Goal: Task Accomplishment & Management: Complete application form

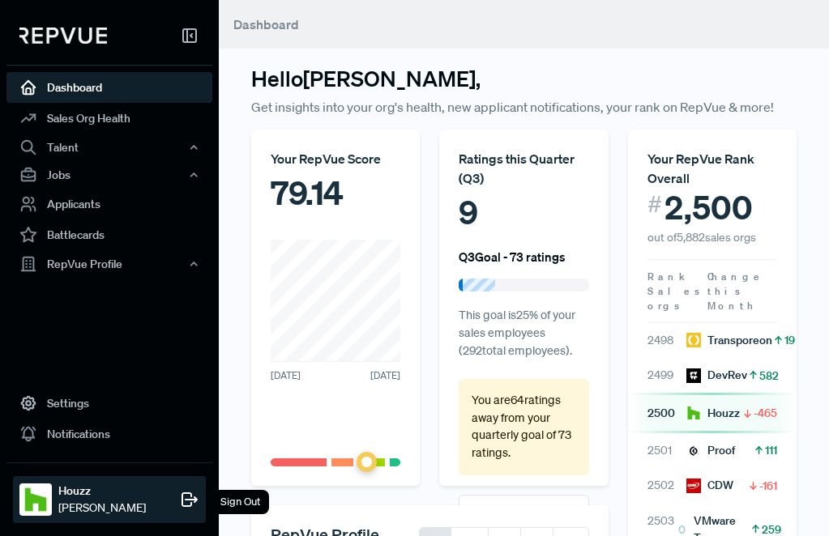
click at [101, 509] on span "Katherine Hoodikoff" at bounding box center [101, 508] width 87 height 17
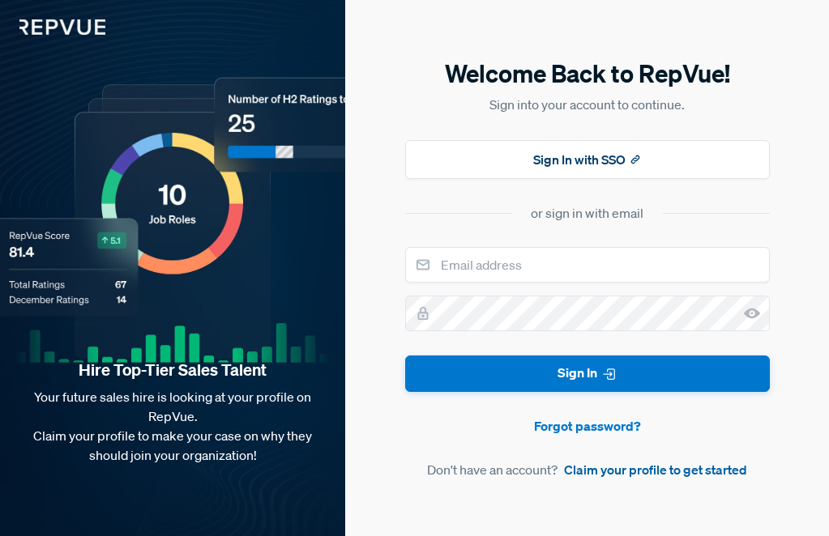
click at [626, 471] on link "Claim your profile to get started" at bounding box center [655, 469] width 183 height 19
click at [552, 262] on input "email" at bounding box center [587, 265] width 364 height 36
drag, startPoint x: 613, startPoint y: 264, endPoint x: 556, endPoint y: 263, distance: 56.7
click at [557, 263] on input "katya.hoodikoff@gmail.com" at bounding box center [587, 265] width 364 height 36
type input "katya.hoodikoff@houzz.com"
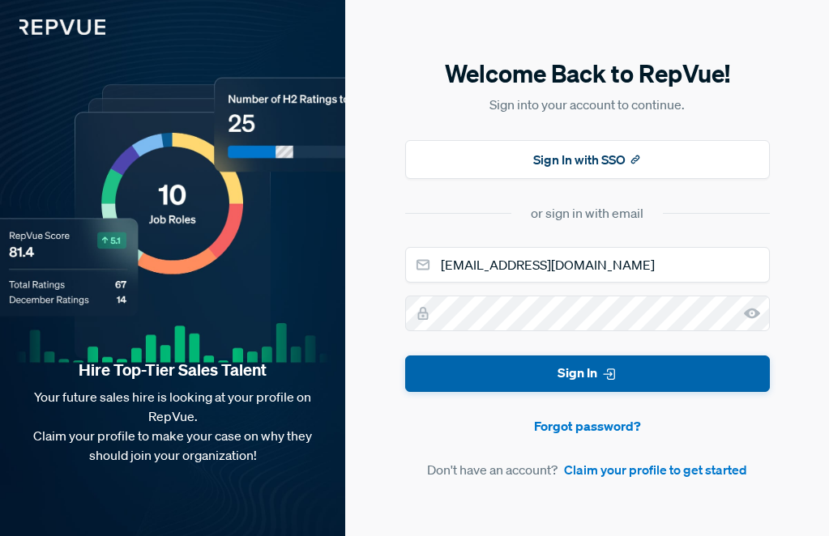
click at [596, 364] on button "Sign In" at bounding box center [587, 374] width 364 height 36
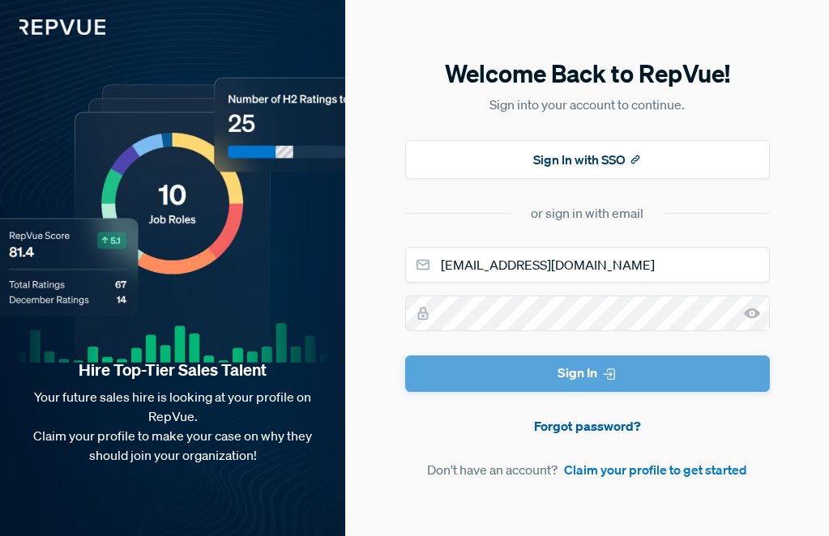
click at [566, 422] on link "Forgot password?" at bounding box center [587, 425] width 364 height 19
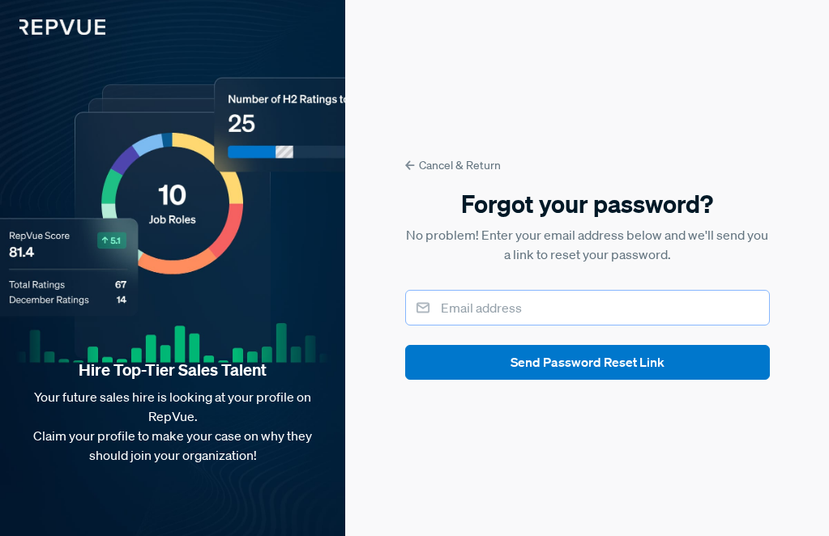
click at [518, 312] on input "email" at bounding box center [587, 308] width 364 height 36
drag, startPoint x: 612, startPoint y: 315, endPoint x: 547, endPoint y: 315, distance: 64.8
click at [547, 315] on input "katya.hoodikoff@gmail.com" at bounding box center [587, 308] width 364 height 36
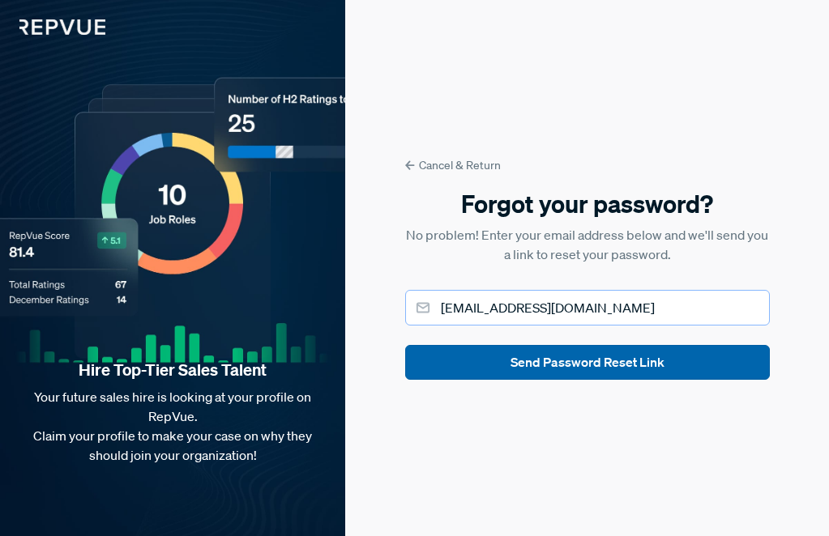
type input "katya.hoodikoff@houzz.com"
click at [617, 365] on button "Send Password Reset Link" at bounding box center [587, 362] width 364 height 35
click at [592, 361] on button "Send Password Reset Link" at bounding box center [587, 362] width 364 height 35
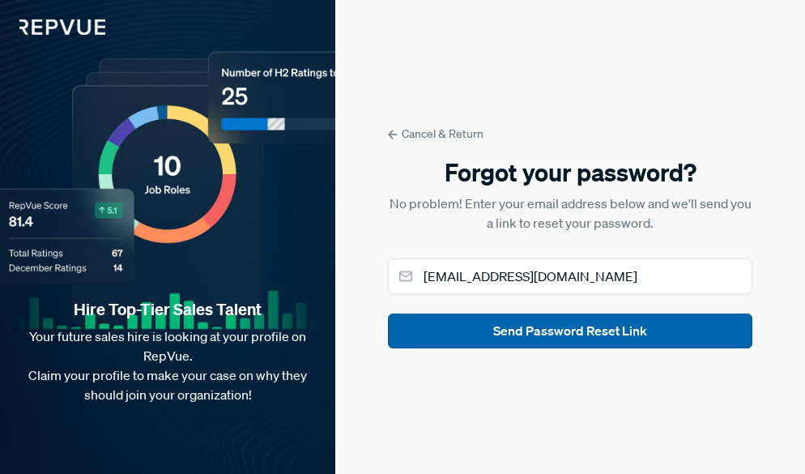
click at [620, 317] on button "Send Password Reset Link" at bounding box center [570, 330] width 364 height 35
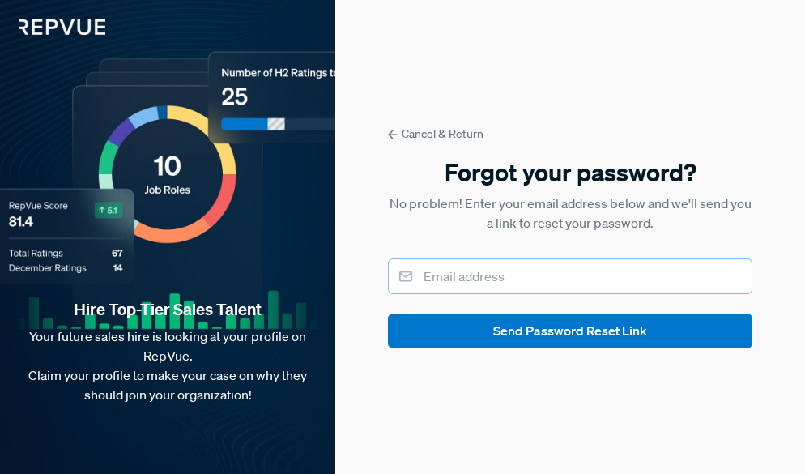
click at [496, 266] on input "email" at bounding box center [570, 276] width 364 height 36
drag, startPoint x: 596, startPoint y: 280, endPoint x: 544, endPoint y: 280, distance: 51.8
click at [544, 280] on input "katya.hoodikoff@gmail.com" at bounding box center [570, 276] width 364 height 36
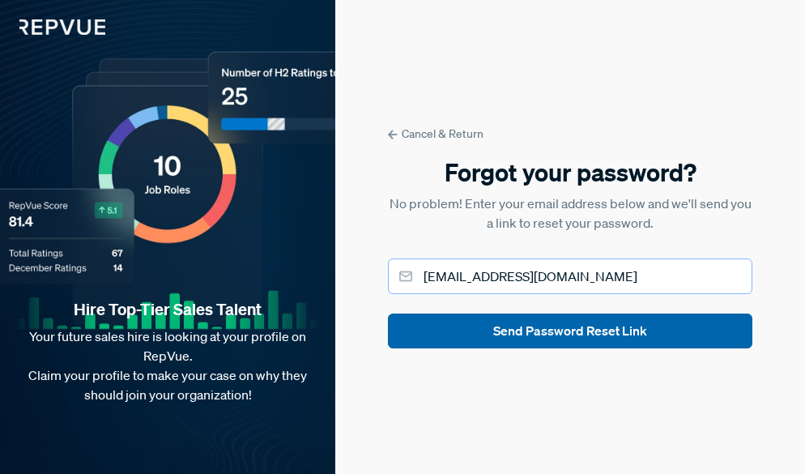
type input "katya.hoodikoff@houzz.com"
click at [558, 326] on button "Send Password Reset Link" at bounding box center [570, 330] width 364 height 35
click at [558, 340] on button "Send Password Reset Link" at bounding box center [570, 330] width 364 height 35
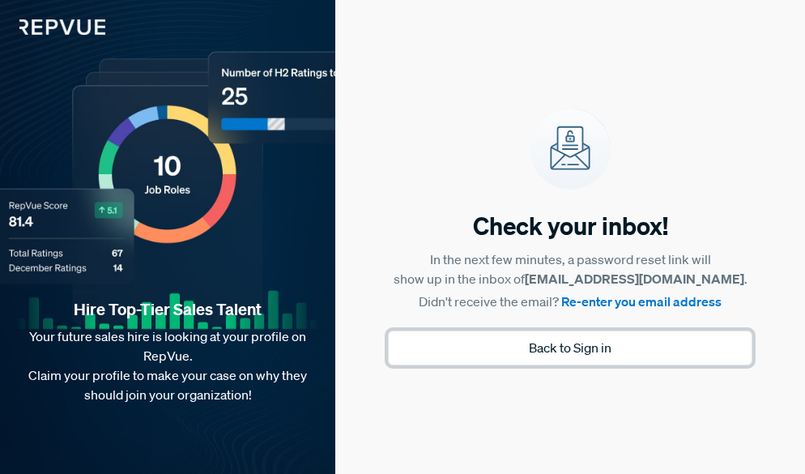
click at [582, 356] on button "Back to Sign in" at bounding box center [570, 347] width 364 height 35
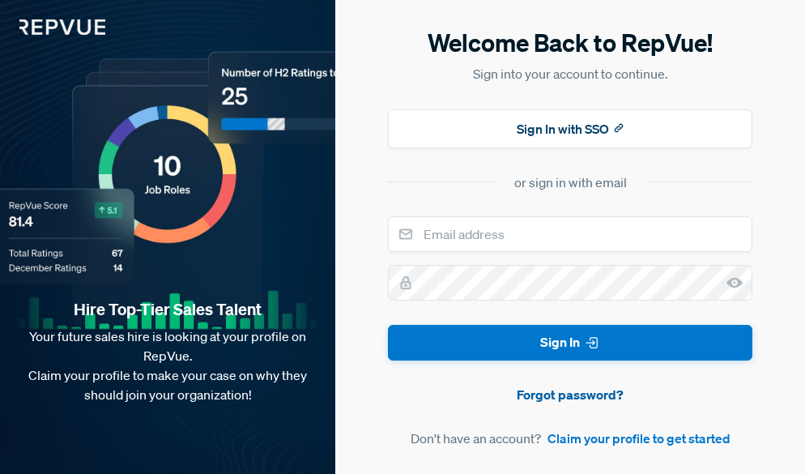
click at [586, 397] on link "Forgot password?" at bounding box center [570, 394] width 364 height 19
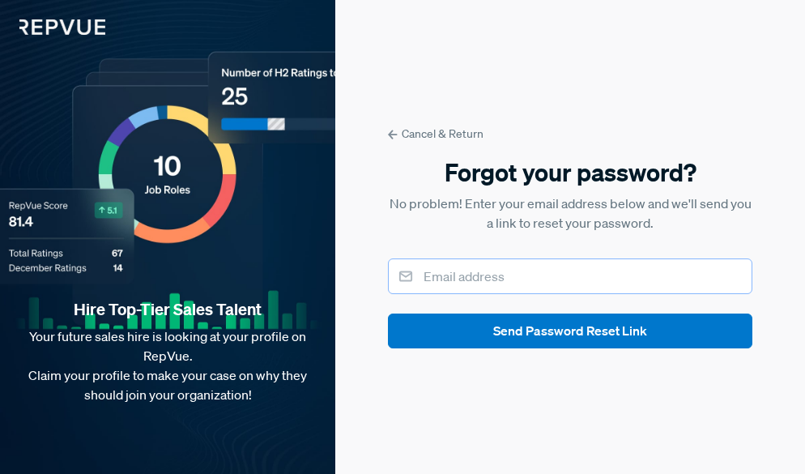
click at [526, 276] on input "email" at bounding box center [570, 276] width 364 height 36
drag, startPoint x: 587, startPoint y: 282, endPoint x: 536, endPoint y: 279, distance: 51.1
click at [536, 279] on input "[EMAIL_ADDRESS][DOMAIN_NAME]" at bounding box center [570, 276] width 364 height 36
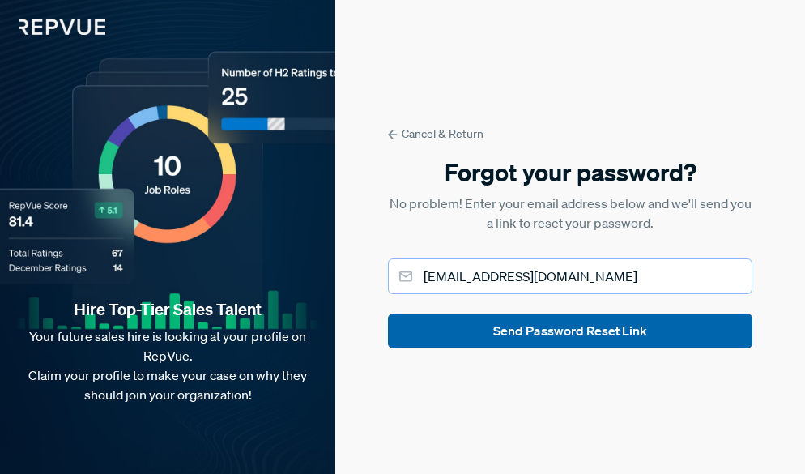
type input "[EMAIL_ADDRESS][DOMAIN_NAME]"
click at [590, 340] on button "Send Password Reset Link" at bounding box center [570, 330] width 364 height 35
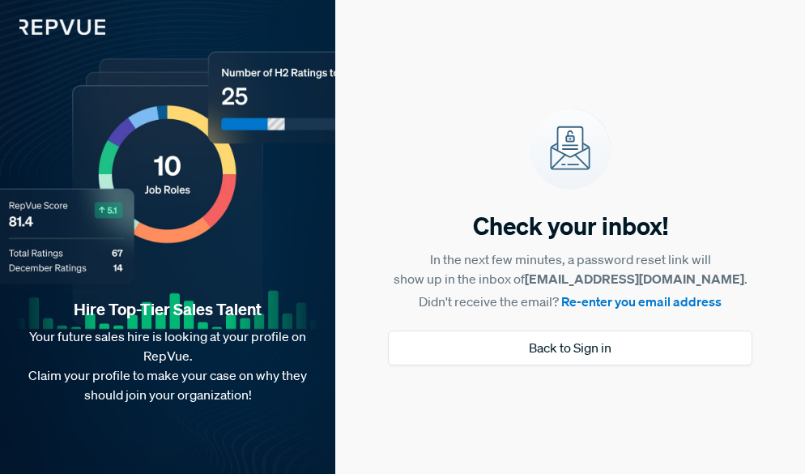
click at [670, 328] on div "Check your inbox! In the next few minutes, a password reset link will show up i…" at bounding box center [570, 237] width 364 height 257
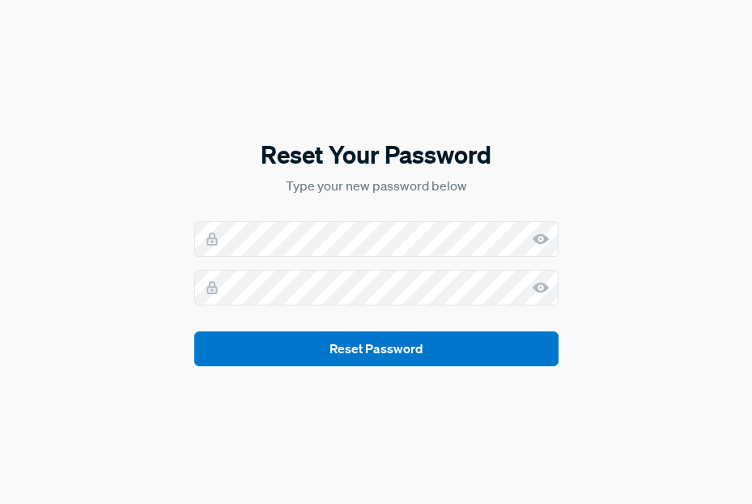
click at [539, 287] on icon at bounding box center [541, 287] width 16 height 16
click at [136, 207] on div "Reset Your Password Type your new password below Reset Password" at bounding box center [376, 252] width 752 height 504
click at [40, 170] on div "Reset Your Password Type your new password below Reset Password" at bounding box center [376, 252] width 752 height 504
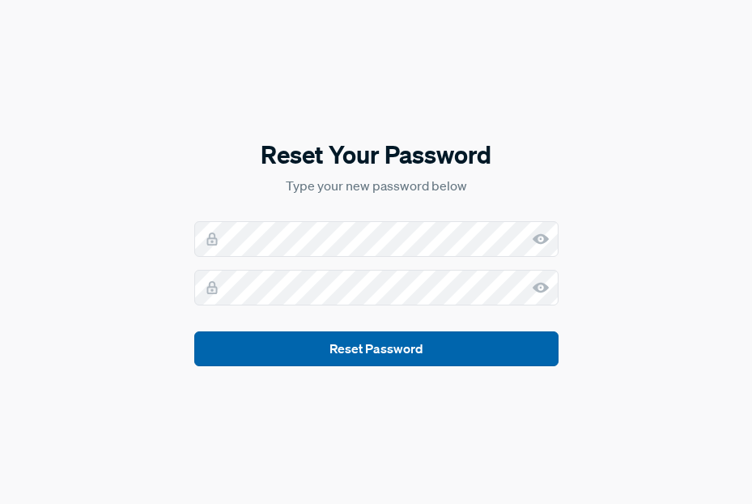
click at [359, 349] on button "Reset Password" at bounding box center [376, 348] width 364 height 35
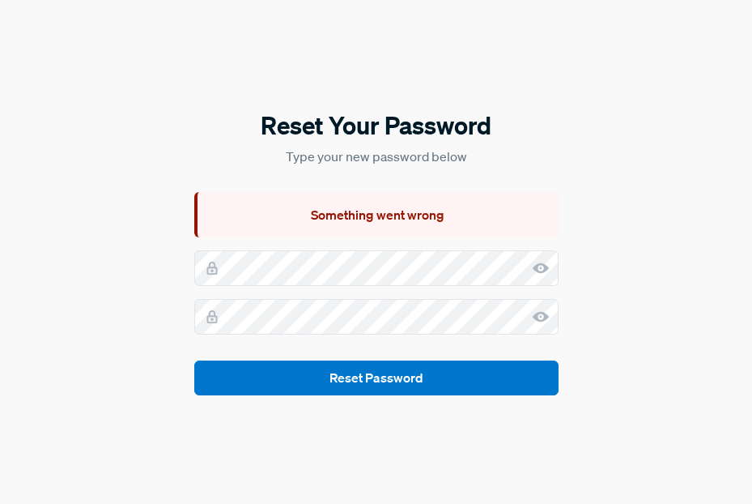
click at [538, 264] on use at bounding box center [541, 268] width 16 height 11
click at [538, 262] on icon at bounding box center [541, 268] width 16 height 16
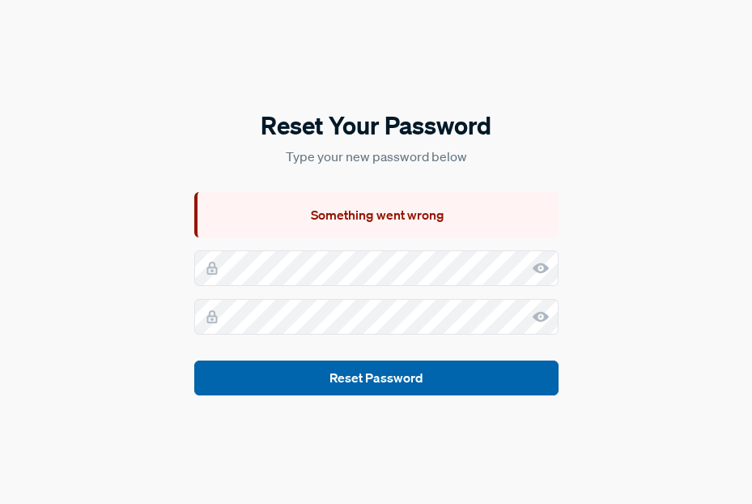
click at [388, 363] on button "Reset Password" at bounding box center [376, 377] width 364 height 35
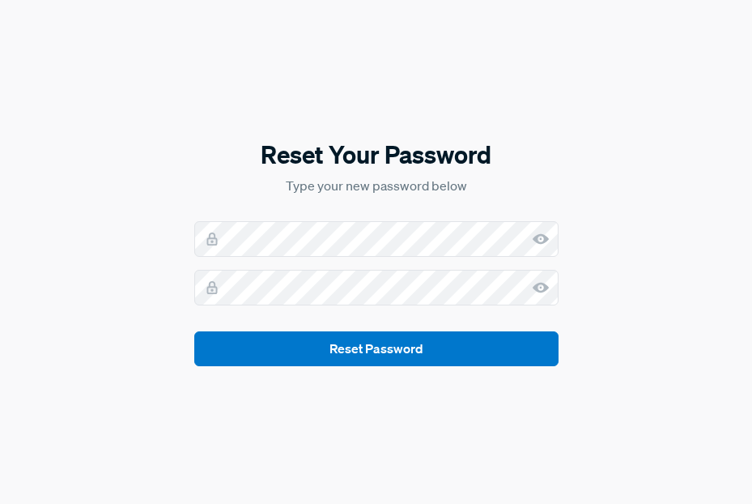
click at [268, 214] on div "Reset Your Password Type your new password below Reset Password" at bounding box center [376, 252] width 364 height 228
click at [334, 366] on div "Reset Your Password Type your new password below Reset Password" at bounding box center [376, 252] width 752 height 504
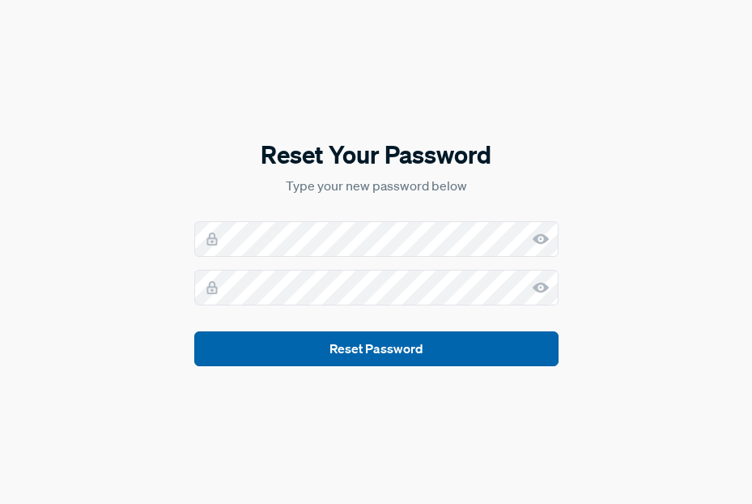
click at [328, 352] on button "Reset Password" at bounding box center [376, 348] width 364 height 35
click at [329, 354] on button "Reset Password" at bounding box center [376, 348] width 364 height 35
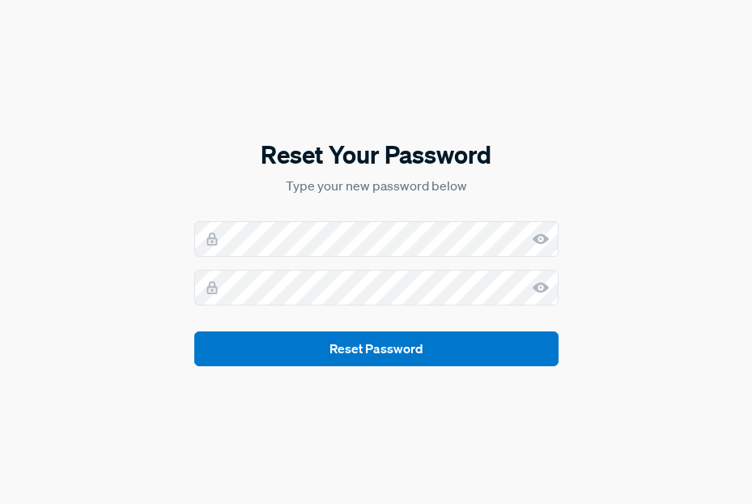
click at [536, 285] on use at bounding box center [541, 288] width 16 height 11
click at [542, 238] on icon at bounding box center [541, 239] width 16 height 16
click at [546, 288] on use at bounding box center [541, 288] width 16 height 11
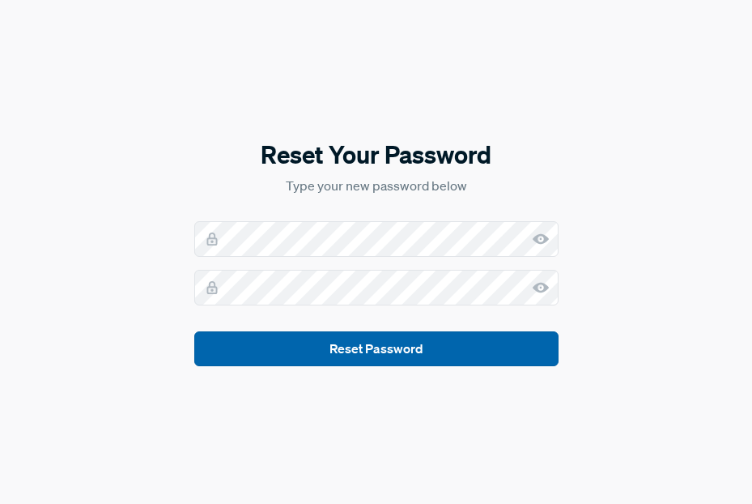
click at [427, 360] on button "Reset Password" at bounding box center [376, 348] width 364 height 35
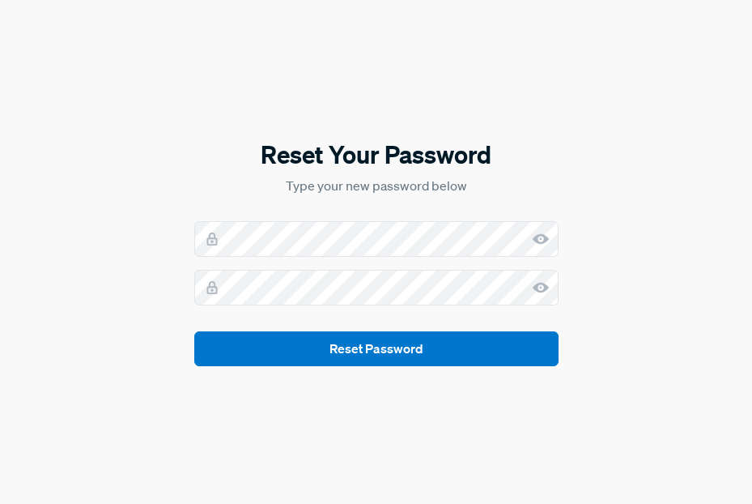
click at [544, 243] on icon at bounding box center [541, 239] width 16 height 16
click at [533, 288] on icon at bounding box center [541, 287] width 16 height 16
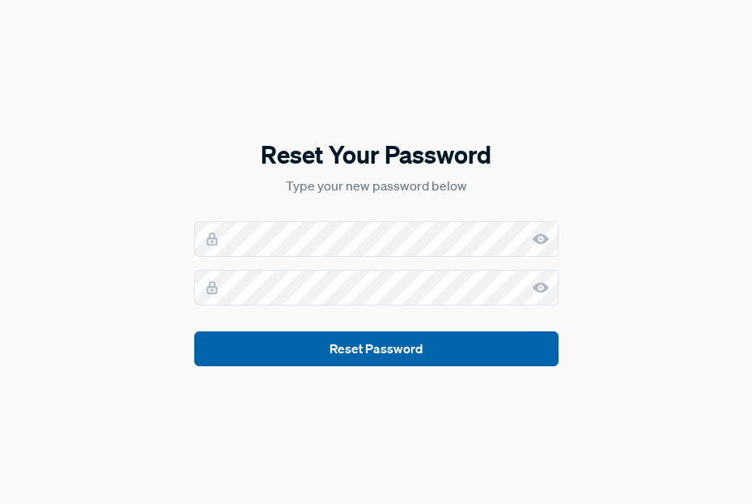
click at [369, 356] on button "Reset Password" at bounding box center [376, 348] width 364 height 35
click at [349, 358] on button "Reset Password" at bounding box center [376, 348] width 364 height 35
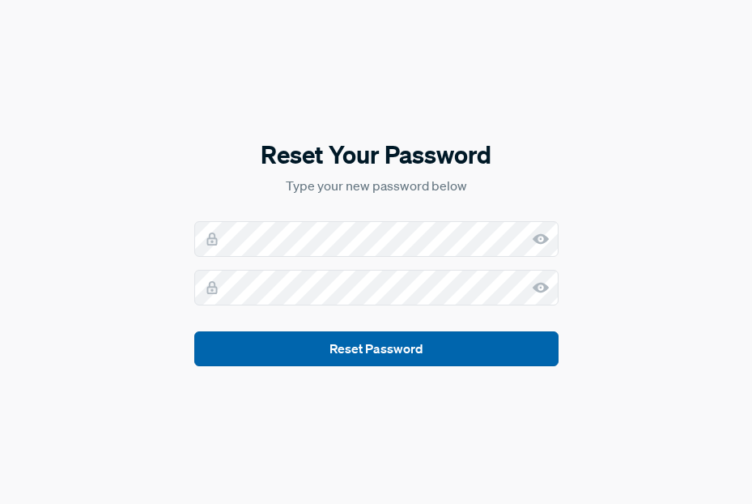
click at [349, 358] on button "Reset Password" at bounding box center [376, 348] width 364 height 35
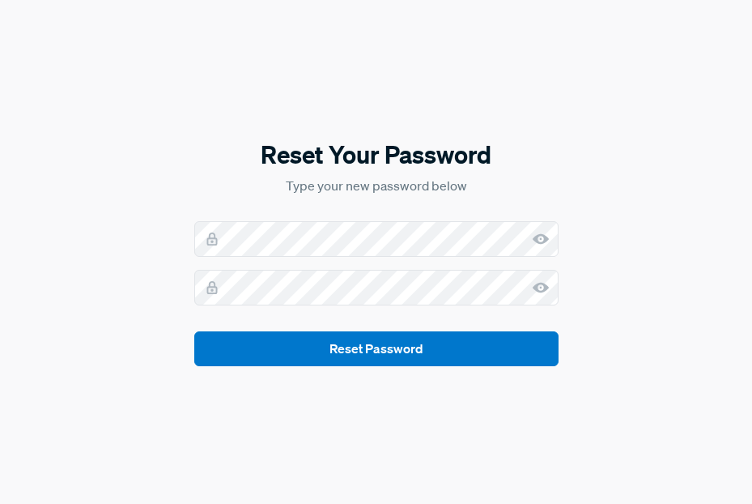
click at [535, 241] on use at bounding box center [541, 239] width 16 height 11
click at [539, 287] on icon at bounding box center [541, 287] width 16 height 16
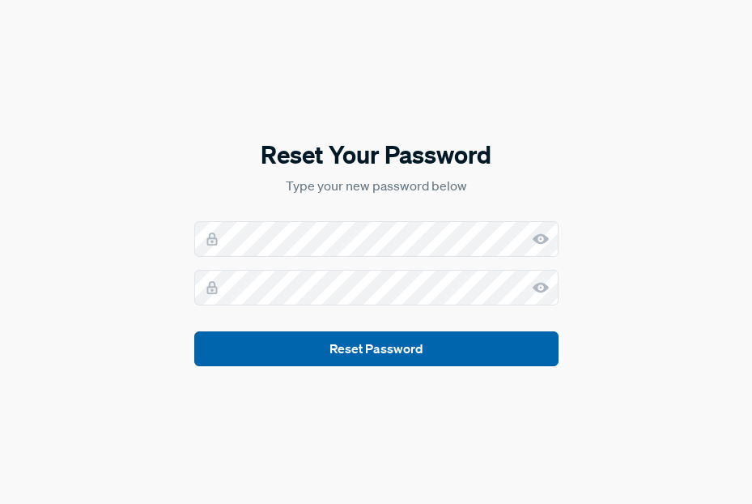
click at [362, 347] on button "Reset Password" at bounding box center [376, 348] width 364 height 35
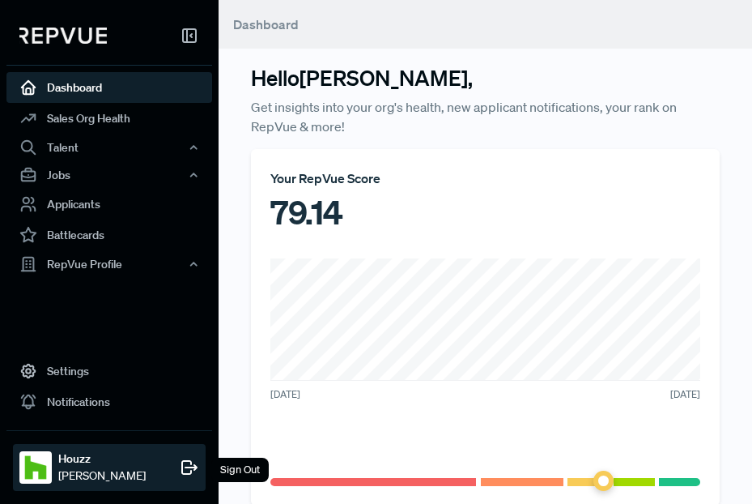
click at [119, 479] on span "[PERSON_NAME]" at bounding box center [101, 475] width 87 height 17
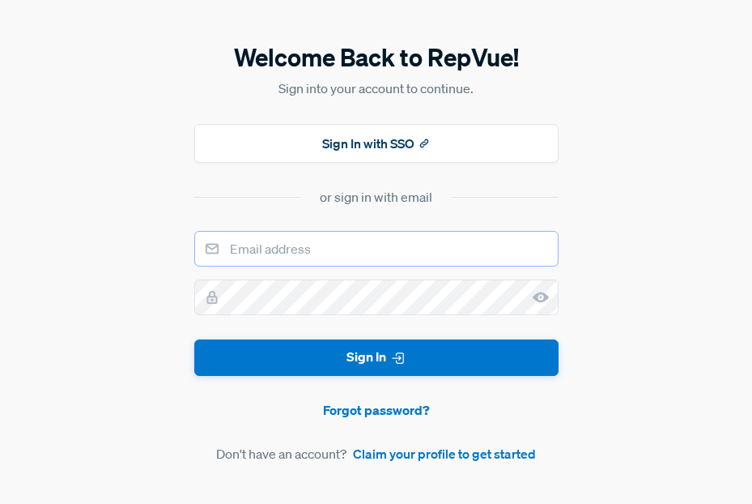
click at [271, 257] on input "email" at bounding box center [376, 249] width 364 height 36
drag, startPoint x: 408, startPoint y: 258, endPoint x: 347, endPoint y: 252, distance: 61.8
click at [347, 252] on input "[EMAIL_ADDRESS][DOMAIN_NAME]" at bounding box center [376, 249] width 364 height 36
type input "[EMAIL_ADDRESS][DOMAIN_NAME]"
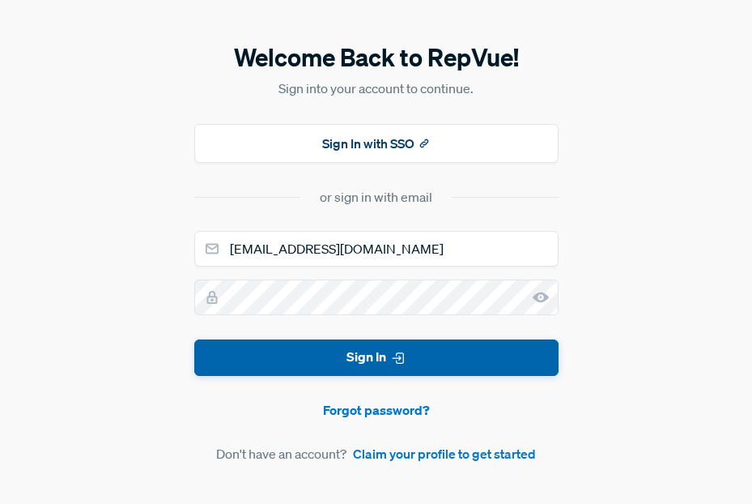
click at [339, 355] on button "Sign In" at bounding box center [376, 357] width 364 height 36
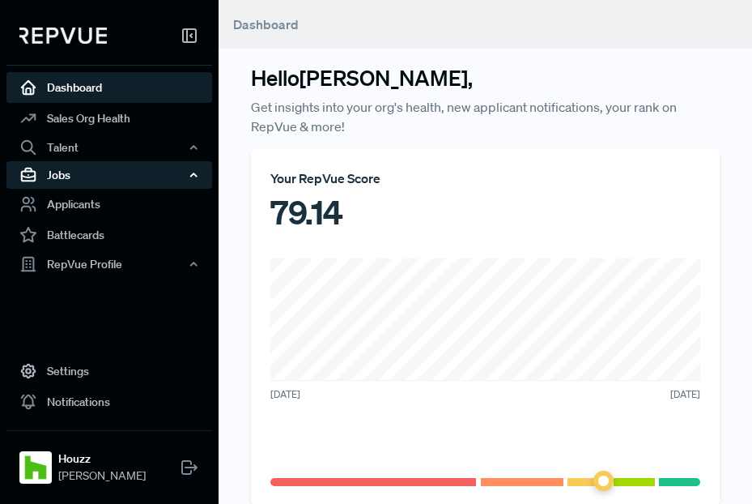
click at [102, 174] on div "Jobs" at bounding box center [109, 175] width 206 height 28
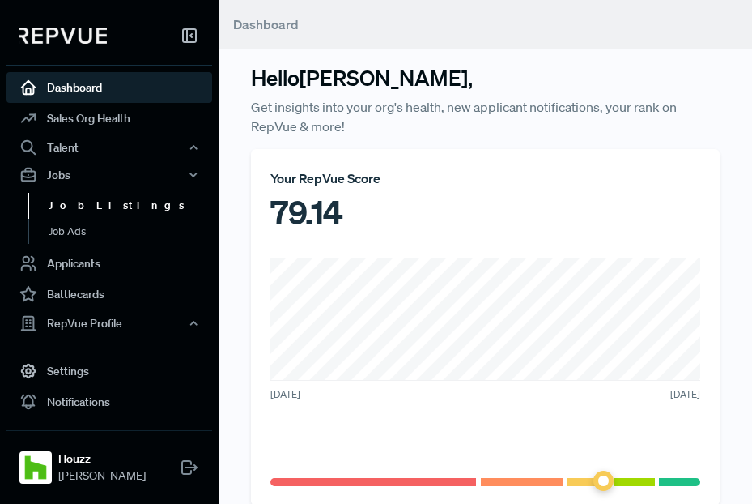
click at [78, 208] on link "Job Listings" at bounding box center [131, 206] width 206 height 26
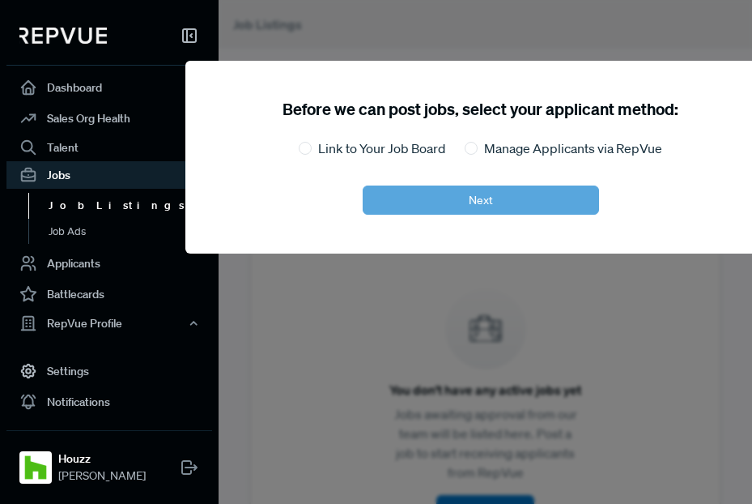
click at [322, 151] on label "Link to Your Job Board" at bounding box center [381, 147] width 127 height 19
click at [312, 151] on input "Link to Your Job Board" at bounding box center [305, 148] width 13 height 13
radio input "true"
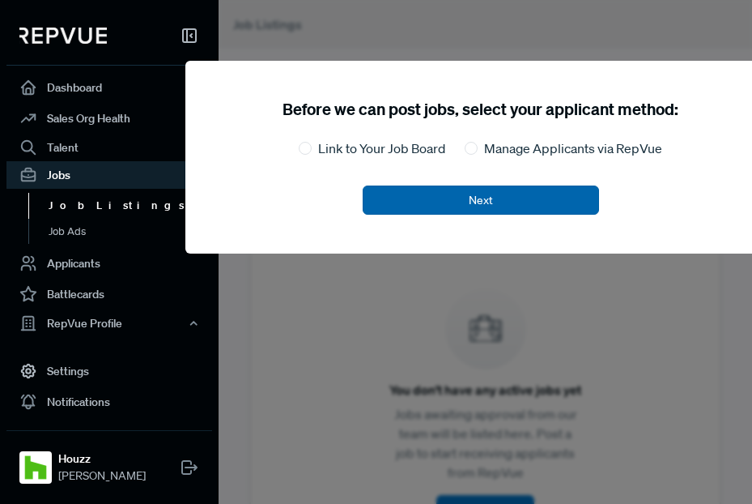
click at [455, 189] on button "Next" at bounding box center [481, 199] width 236 height 29
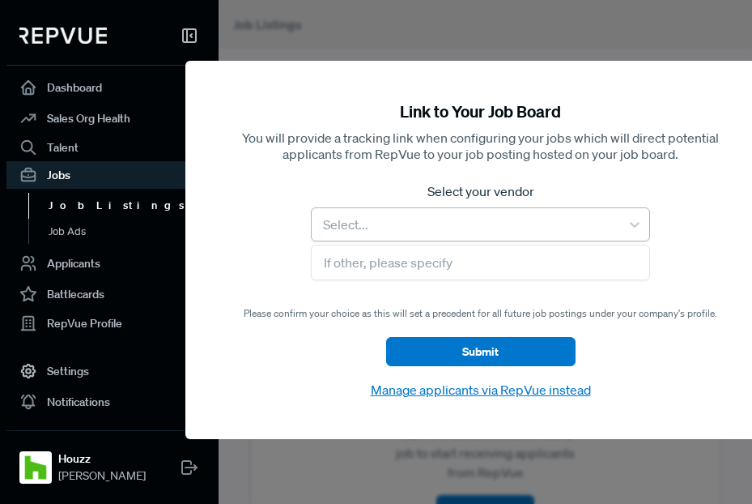
click at [382, 229] on div at bounding box center [466, 224] width 292 height 23
type input "Leve"
click at [385, 262] on div "Lever" at bounding box center [480, 267] width 339 height 32
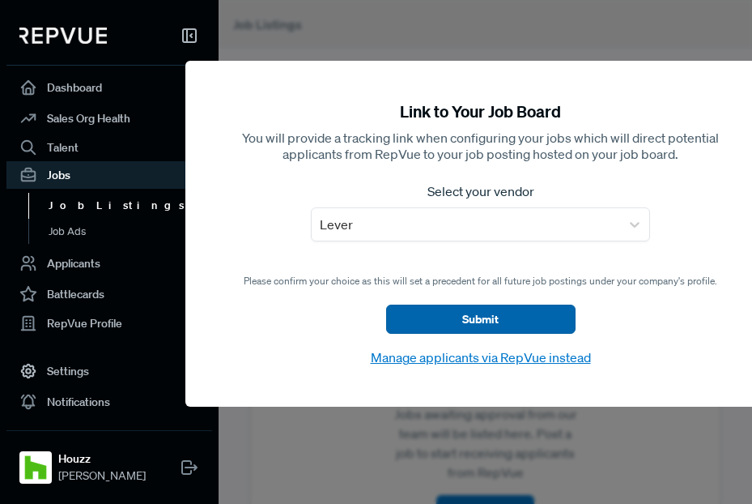
click at [457, 315] on button "Submit" at bounding box center [481, 319] width 190 height 29
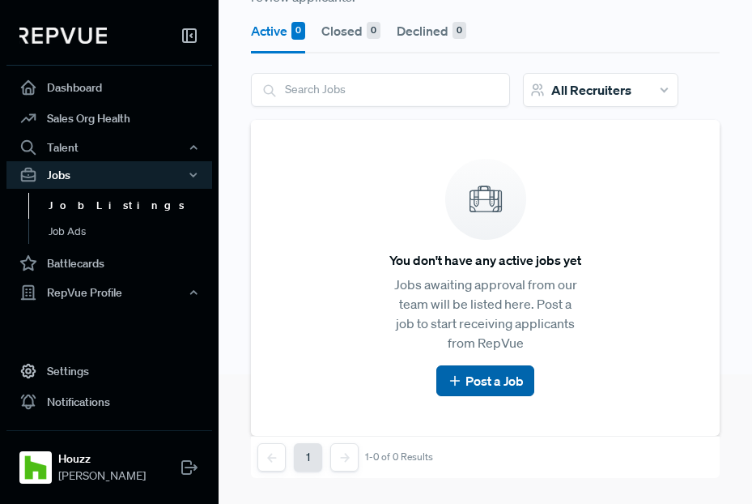
scroll to position [129, 0]
click at [488, 386] on link "Post a Job" at bounding box center [485, 381] width 77 height 19
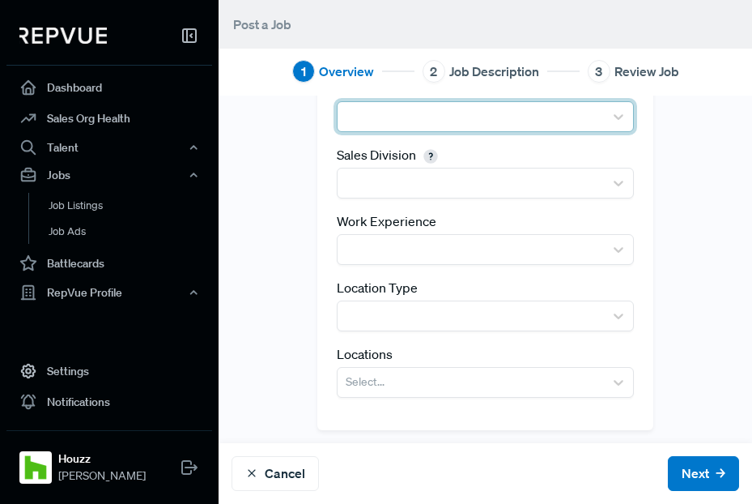
scroll to position [217, 0]
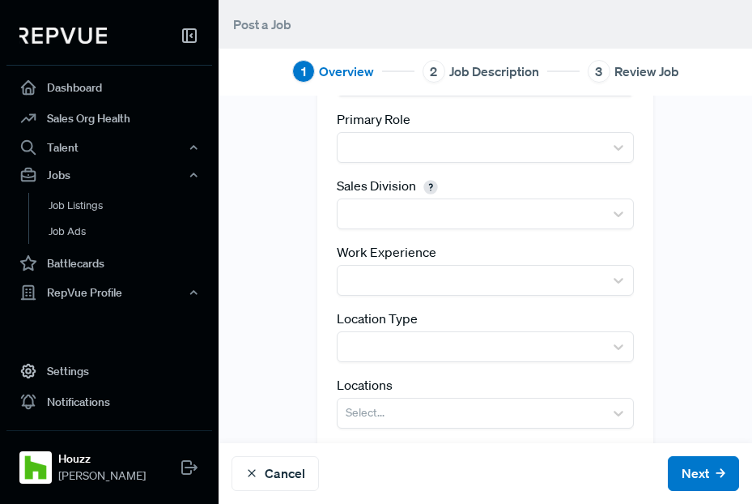
scroll to position [156, 0]
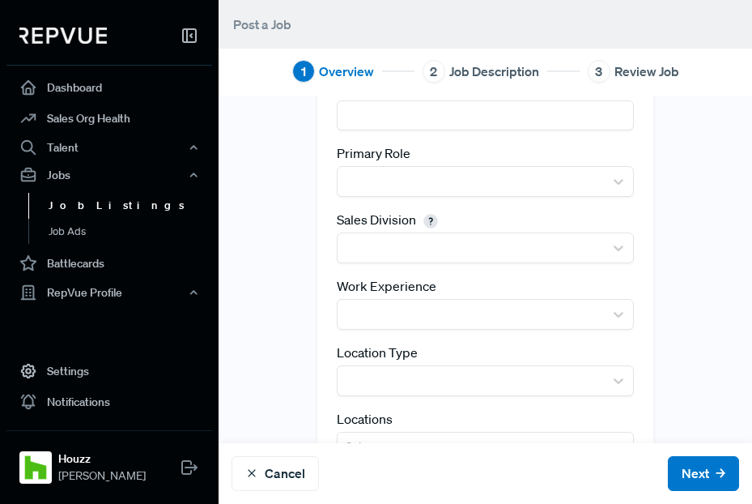
click at [84, 210] on link "Job Listings" at bounding box center [131, 206] width 206 height 26
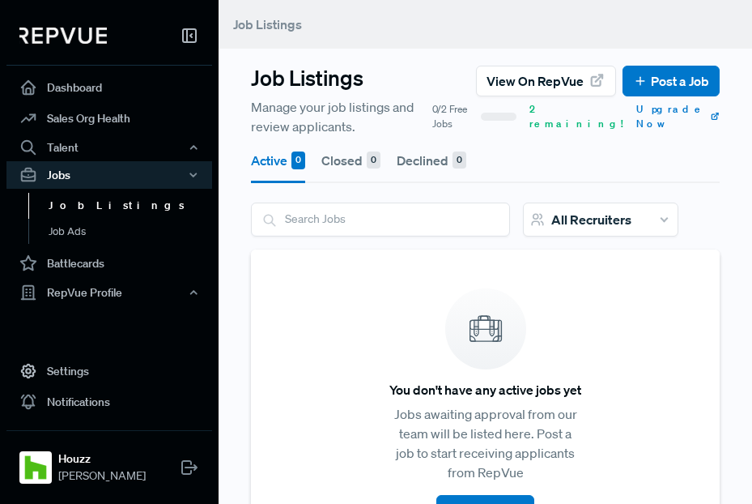
scroll to position [32, 0]
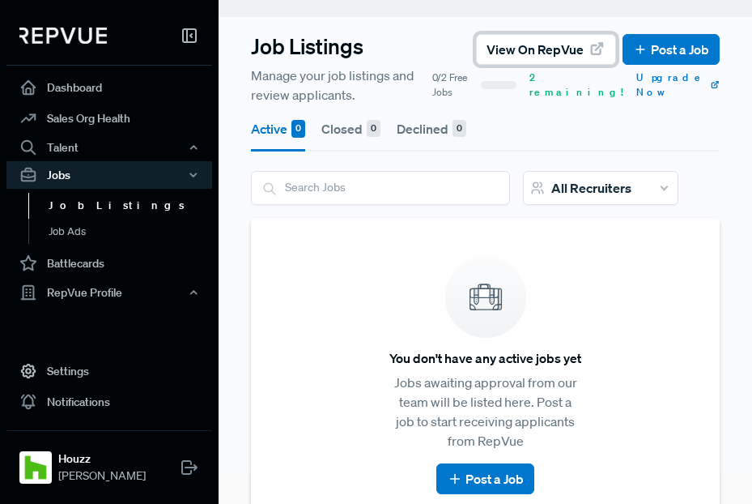
click at [517, 59] on button "View on RepVue" at bounding box center [546, 49] width 140 height 31
